Goal: Task Accomplishment & Management: Complete application form

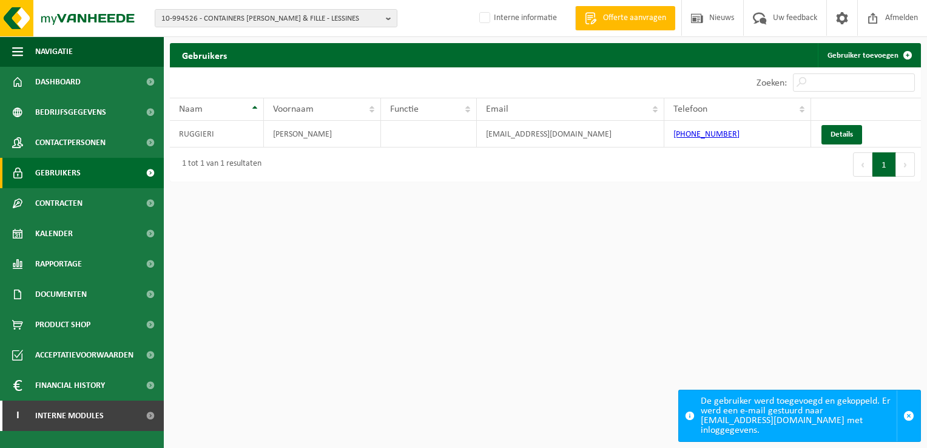
drag, startPoint x: 580, startPoint y: 273, endPoint x: 629, endPoint y: 273, distance: 48.5
click at [580, 273] on html "10-994526 - CONTAINERS BRUNO & FILLE - LESSINES 10-994526 - CONTAINERS BRUNO & …" at bounding box center [463, 224] width 927 height 448
click at [226, 16] on span "10-994526 - CONTAINERS BRUNO & FILLE - LESSINES" at bounding box center [271, 19] width 220 height 18
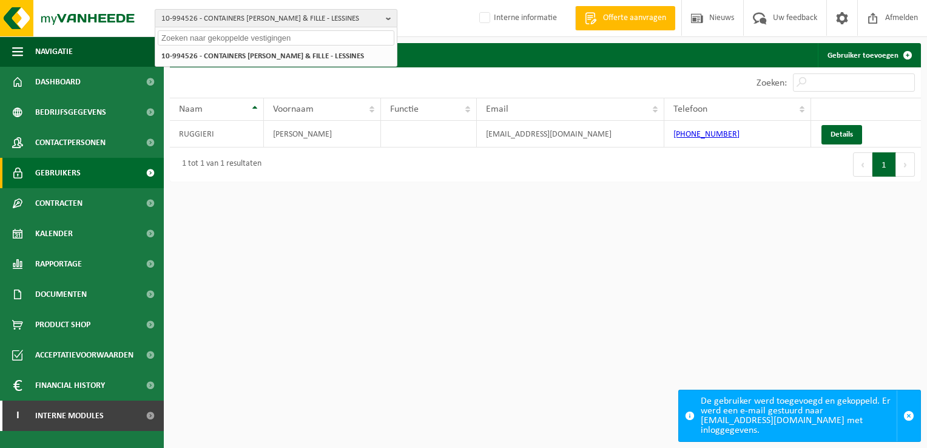
paste input "01-094973"
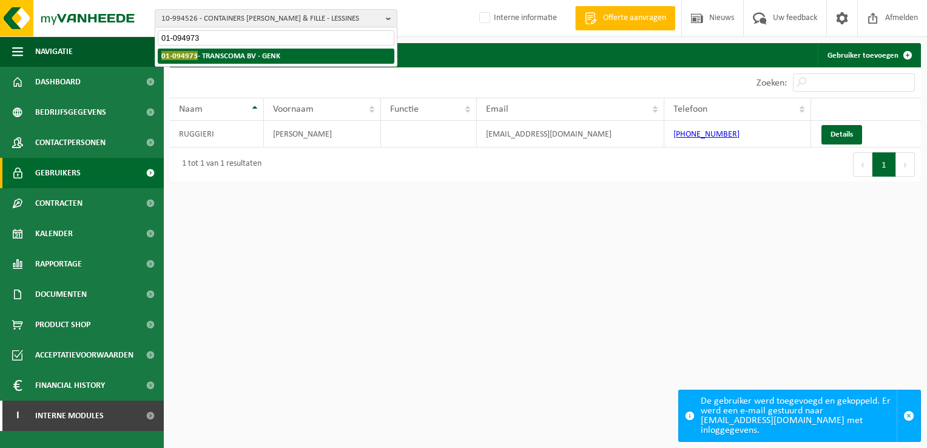
type input "01-094973"
click at [285, 51] on li "01-094973 - TRANSCOMA BV - GENK" at bounding box center [276, 56] width 237 height 15
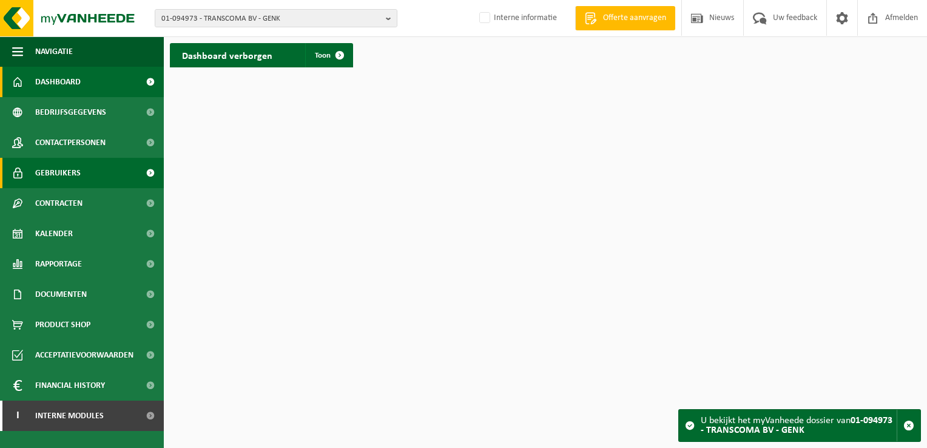
click at [98, 172] on link "Gebruikers" at bounding box center [82, 173] width 164 height 30
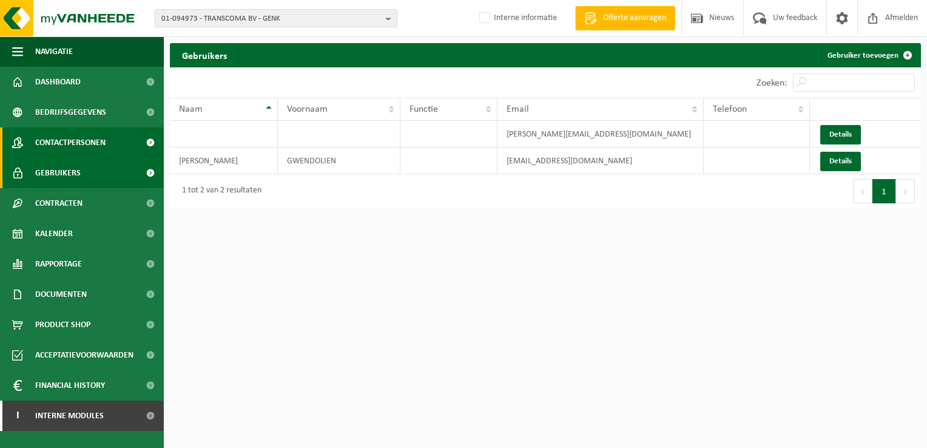
click at [112, 142] on link "Contactpersonen" at bounding box center [82, 142] width 164 height 30
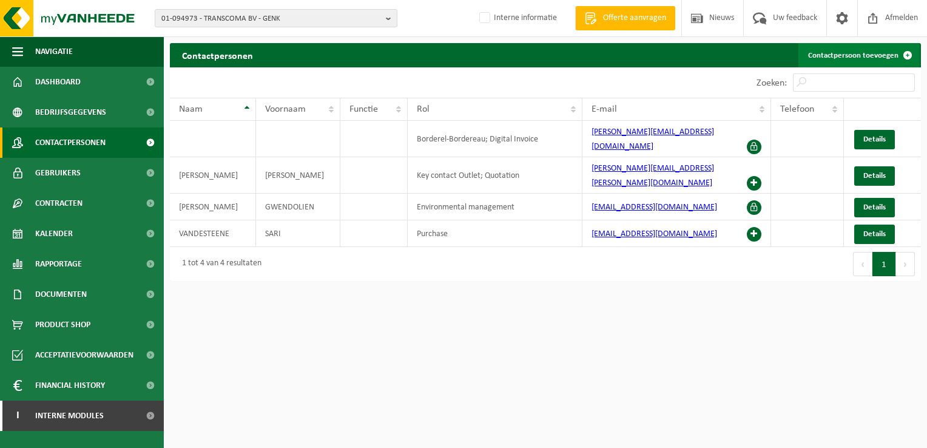
click at [855, 60] on link "Contactpersoon toevoegen" at bounding box center [858, 55] width 121 height 24
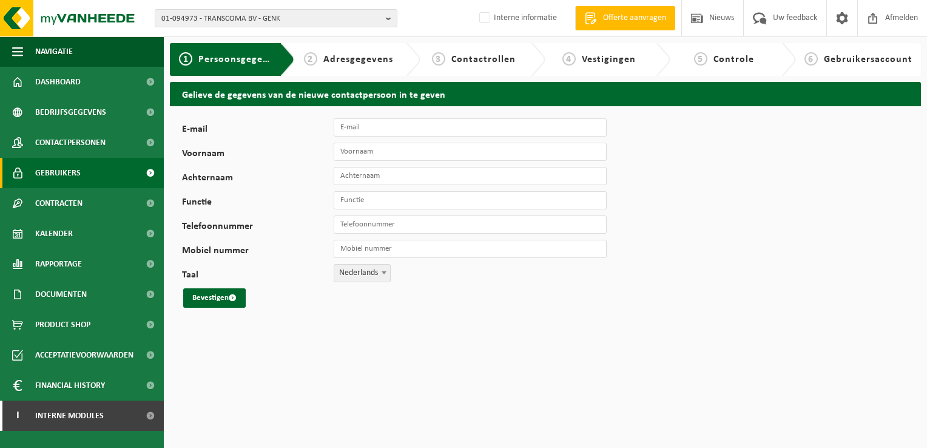
click at [85, 173] on link "Gebruikers" at bounding box center [82, 173] width 164 height 30
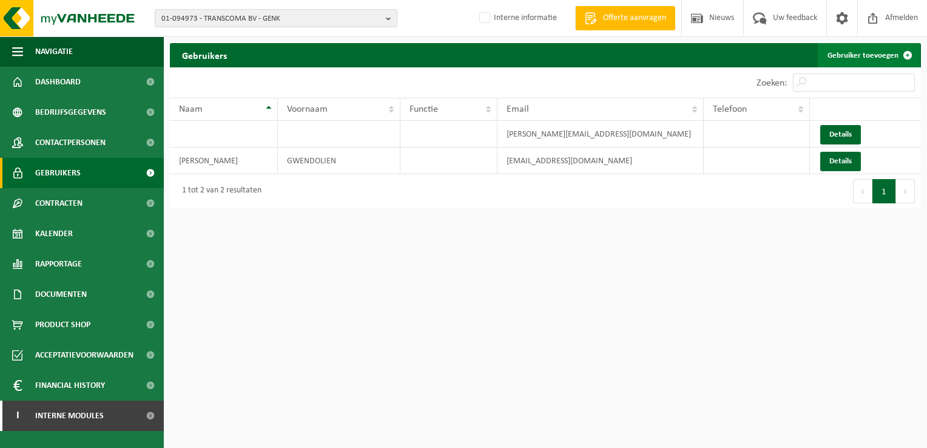
click at [849, 58] on link "Gebruiker toevoegen" at bounding box center [869, 55] width 102 height 24
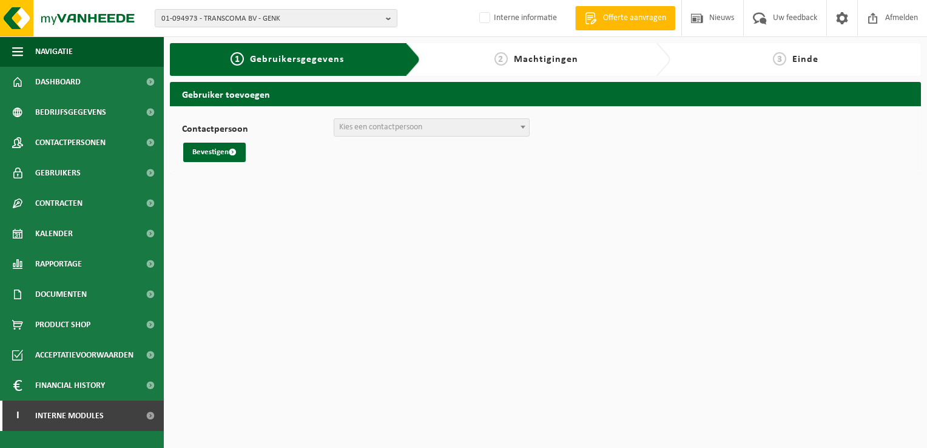
click at [373, 127] on span "Kies een contactpersoon" at bounding box center [380, 127] width 83 height 9
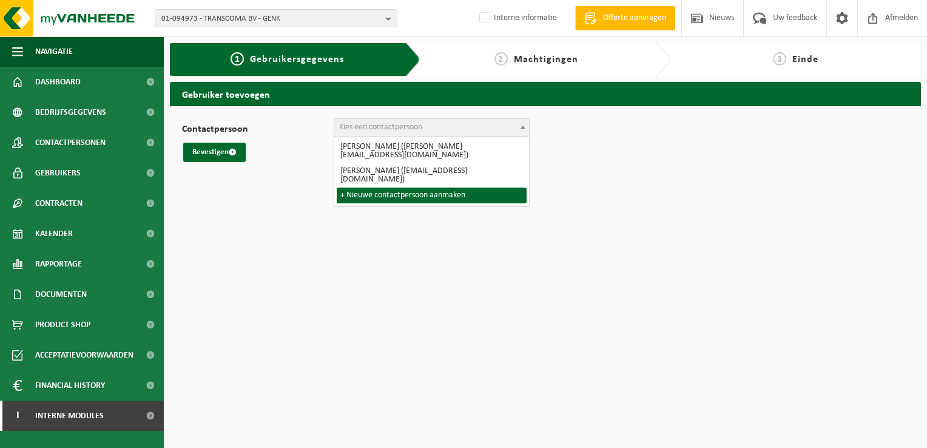
click at [286, 201] on html "01-094973 - TRANSCOMA BV - GENK 01-094973 - TRANSCOMA BV - GENK Interne informa…" at bounding box center [463, 224] width 927 height 448
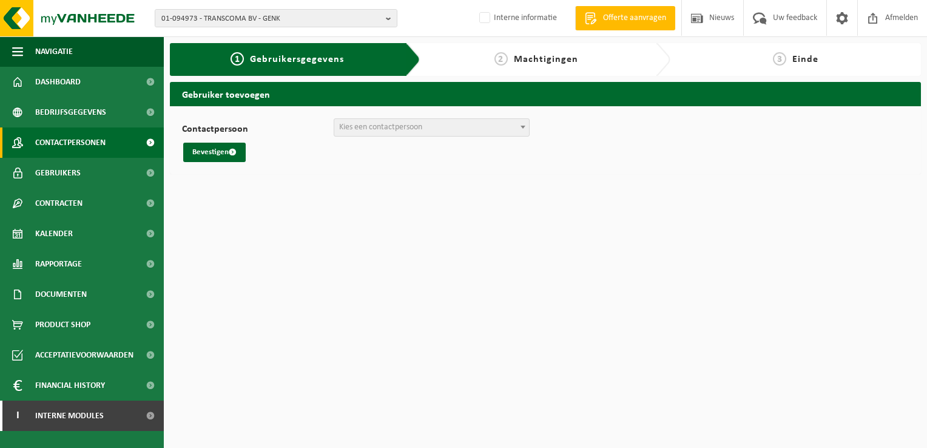
click at [93, 149] on span "Contactpersonen" at bounding box center [70, 142] width 70 height 30
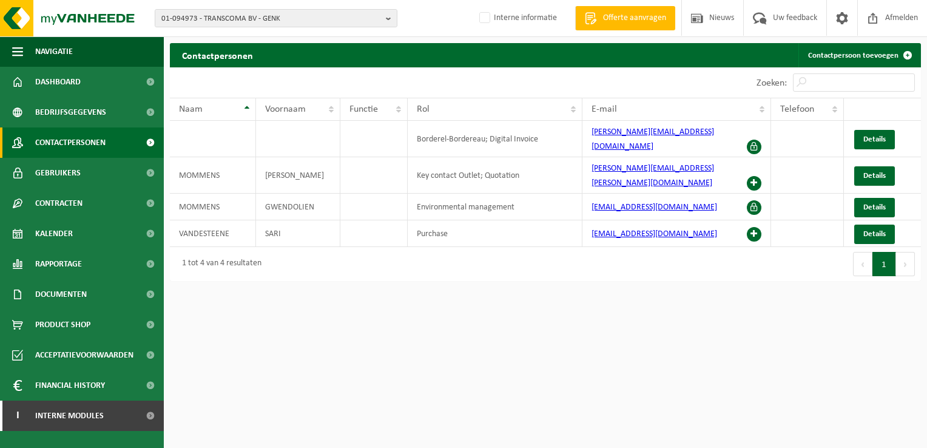
click at [607, 260] on div "Eerste Vorige 1 Volgende Laatste" at bounding box center [733, 264] width 376 height 34
click at [198, 133] on td at bounding box center [213, 139] width 86 height 36
drag, startPoint x: 431, startPoint y: 135, endPoint x: 441, endPoint y: 135, distance: 10.3
click at [441, 135] on td "Borderel-Bordereau; Digital Invoice" at bounding box center [495, 139] width 175 height 36
click at [197, 157] on td "MOMMENS" at bounding box center [213, 175] width 86 height 36
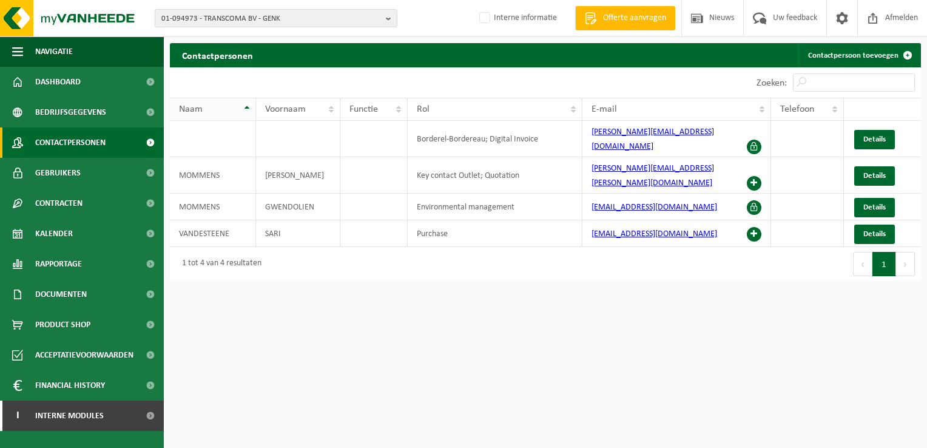
click at [174, 110] on th "Naam" at bounding box center [213, 109] width 86 height 23
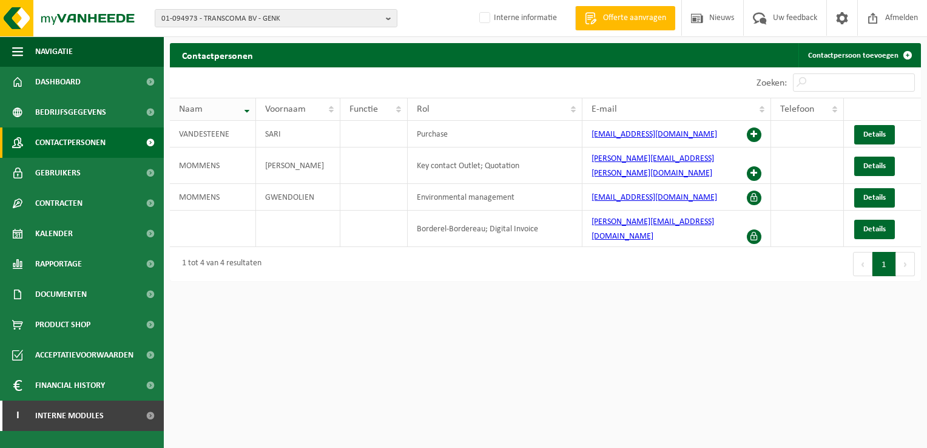
click at [208, 115] on th "Naam" at bounding box center [213, 109] width 86 height 23
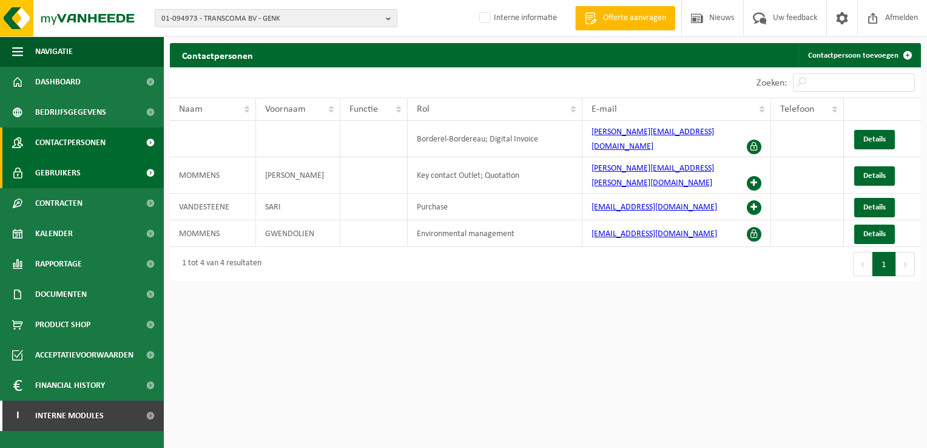
click at [99, 178] on link "Gebruikers" at bounding box center [82, 173] width 164 height 30
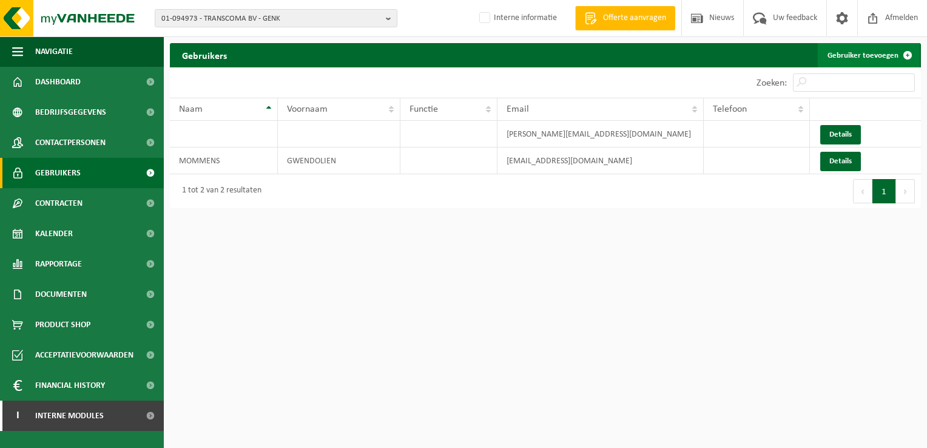
click at [869, 57] on link "Gebruiker toevoegen" at bounding box center [869, 55] width 102 height 24
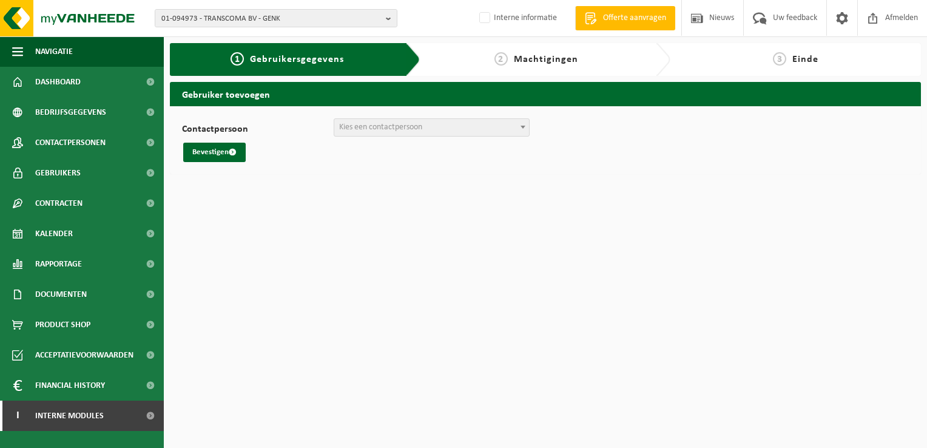
click at [396, 130] on span "Kies een contactpersoon" at bounding box center [380, 127] width 83 height 9
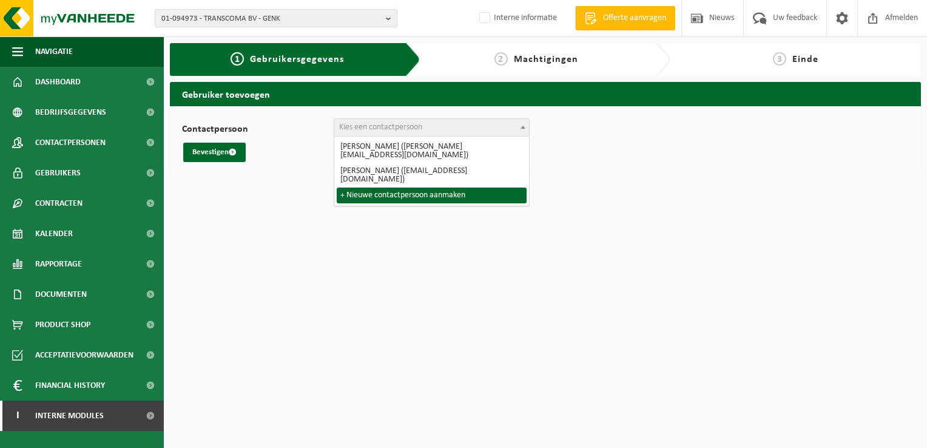
drag, startPoint x: 368, startPoint y: 244, endPoint x: 335, endPoint y: 244, distance: 32.2
click at [366, 244] on html "01-094973 - TRANSCOMA BV - GENK 01-094973 - TRANSCOMA BV - GENK Interne informa…" at bounding box center [463, 224] width 927 height 448
click at [300, 273] on html "01-094973 - TRANSCOMA BV - GENK 01-094973 - TRANSCOMA BV - GENK Interne informa…" at bounding box center [463, 224] width 927 height 448
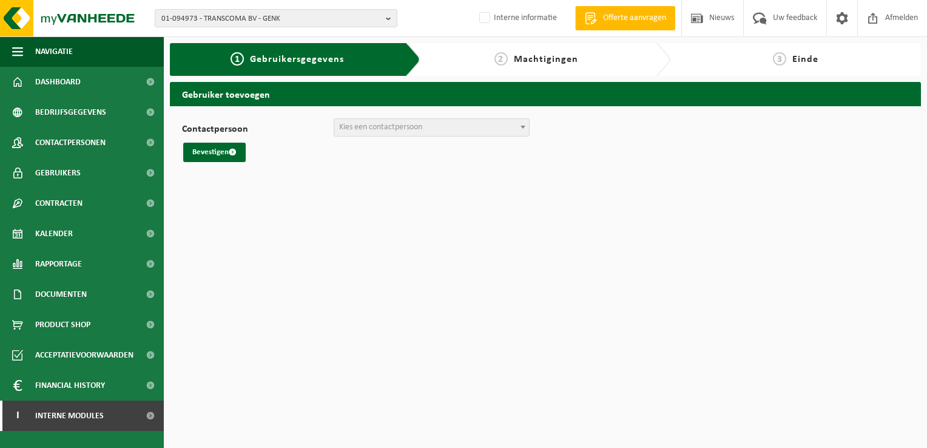
click at [209, 176] on div "Gebruiker toevoegen Contactpersoon [PERSON_NAME] ([PERSON_NAME][EMAIL_ADDRESS][…" at bounding box center [545, 131] width 763 height 98
click at [75, 148] on span "Contactpersonen" at bounding box center [70, 142] width 70 height 30
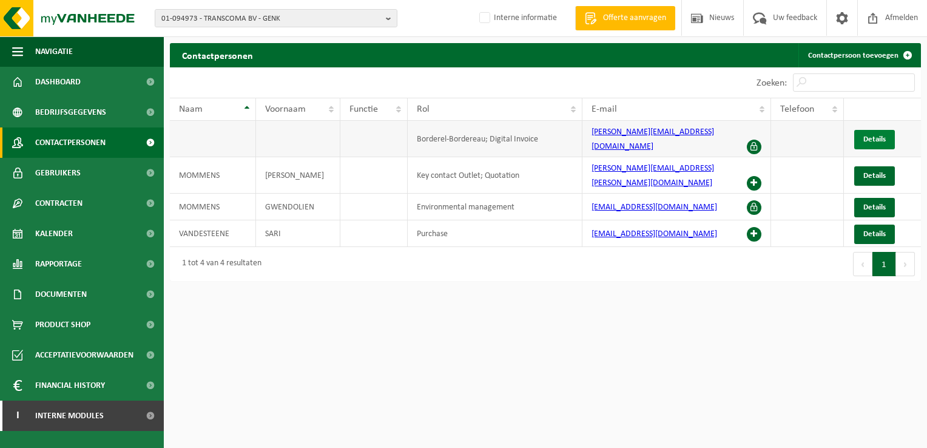
click at [877, 135] on span "Details" at bounding box center [874, 139] width 22 height 8
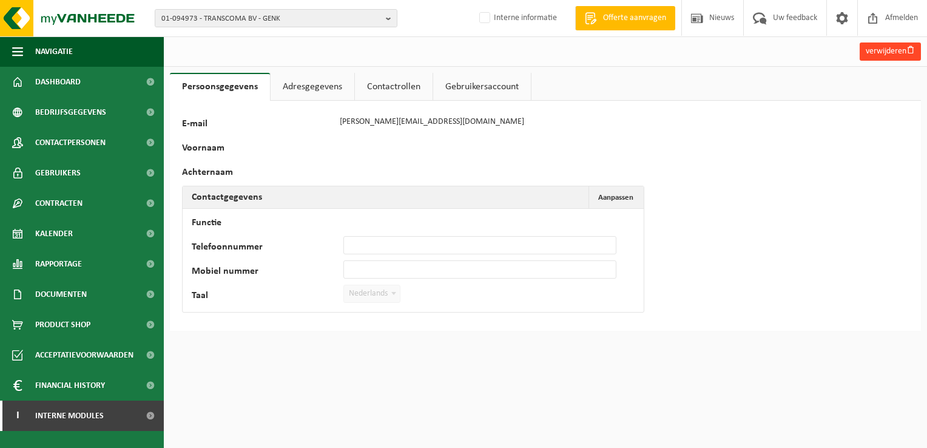
click at [894, 55] on button "verwijderen" at bounding box center [890, 51] width 61 height 18
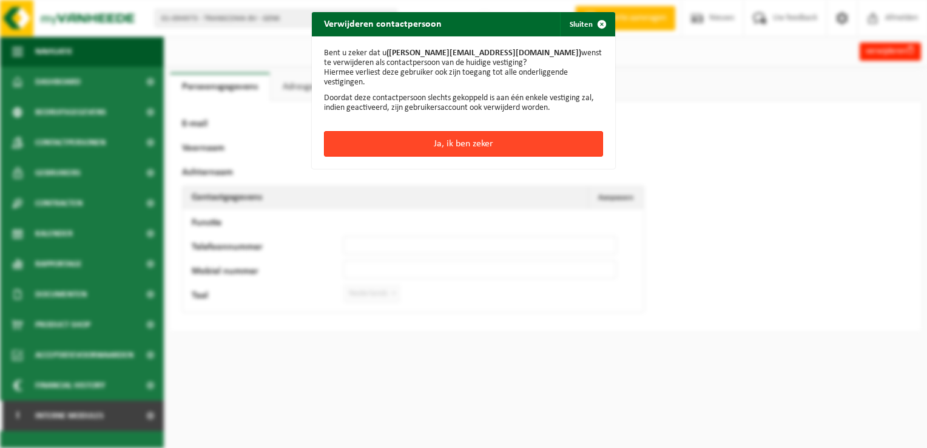
click at [556, 140] on button "Ja, ik ben zeker" at bounding box center [463, 143] width 279 height 25
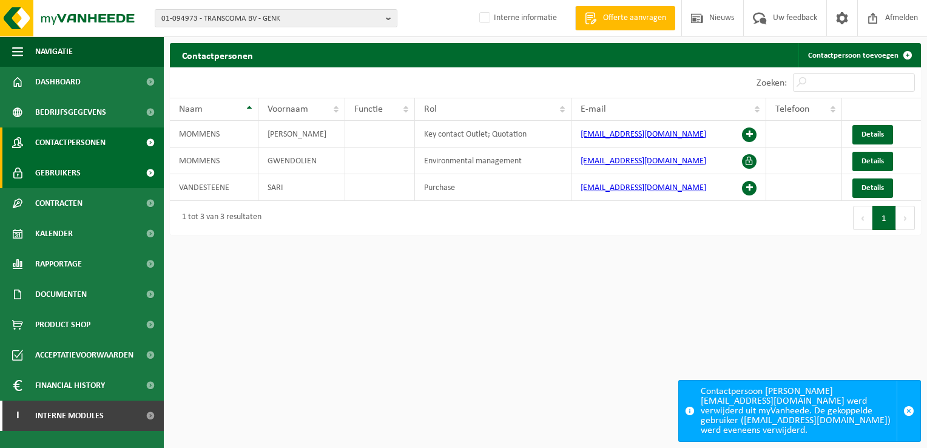
click at [124, 169] on link "Gebruikers" at bounding box center [82, 173] width 164 height 30
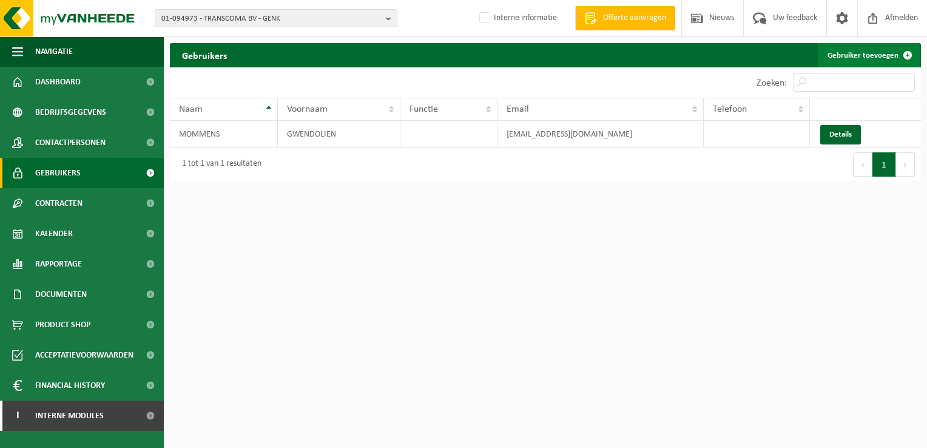
click at [860, 55] on link "Gebruiker toevoegen" at bounding box center [869, 55] width 102 height 24
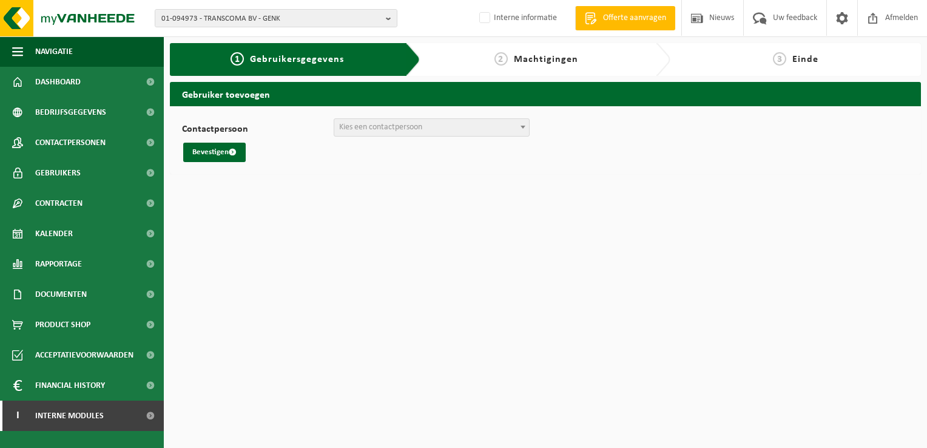
click at [438, 120] on span "Kies een contactpersoon" at bounding box center [431, 127] width 195 height 17
click at [627, 178] on div "Gebruiker toevoegen Contactpersoon [PERSON_NAME] ([PERSON_NAME][EMAIL_ADDRESS][…" at bounding box center [545, 131] width 763 height 98
